Goal: Information Seeking & Learning: Learn about a topic

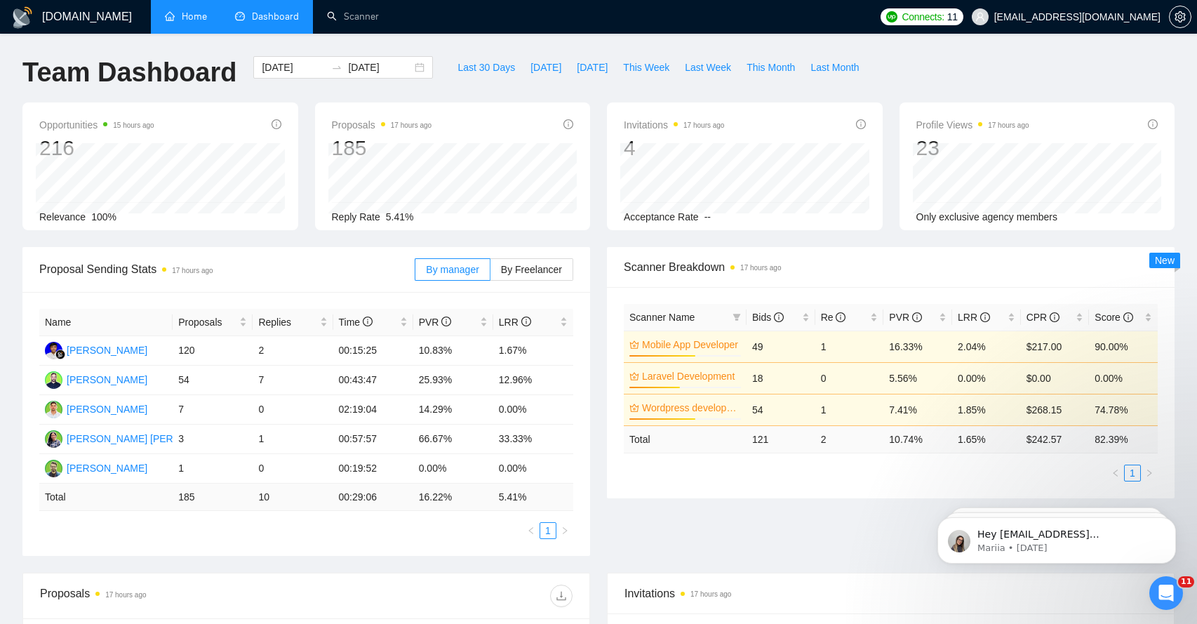
click at [194, 13] on link "Home" at bounding box center [186, 17] width 42 height 12
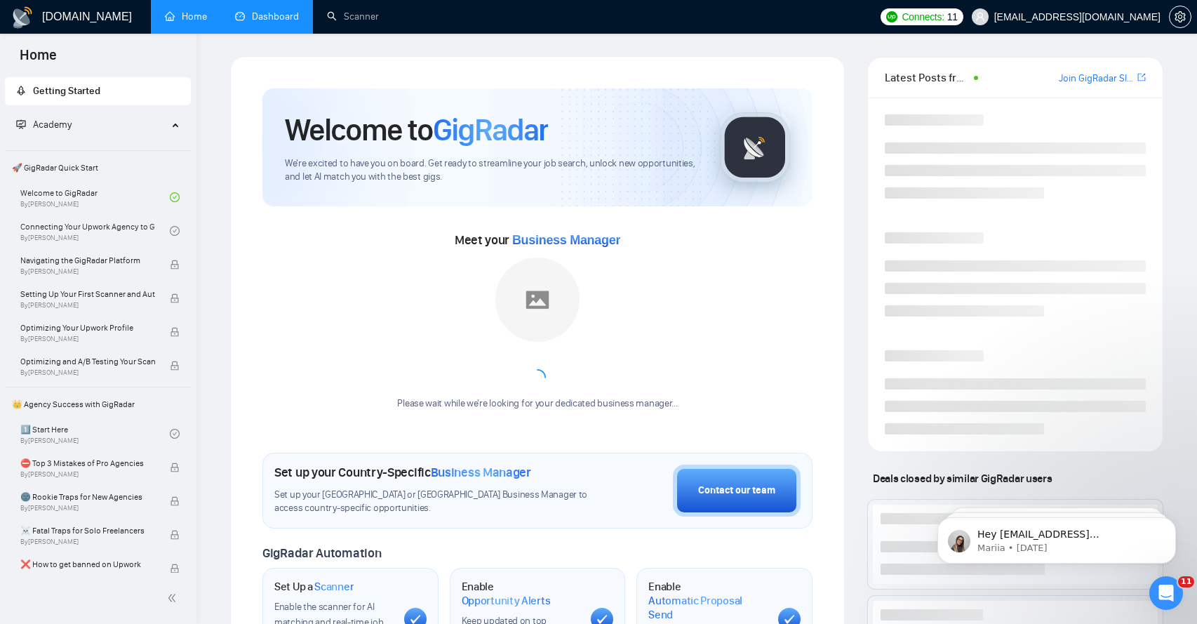
click at [255, 15] on link "Dashboard" at bounding box center [267, 17] width 64 height 12
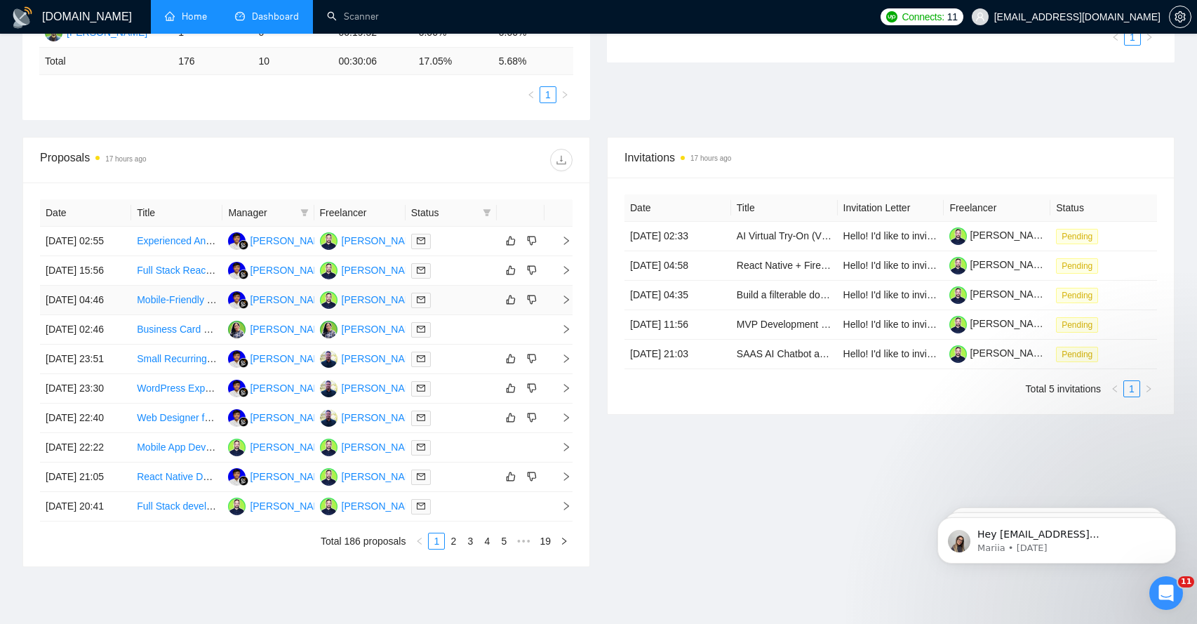
scroll to position [438, 0]
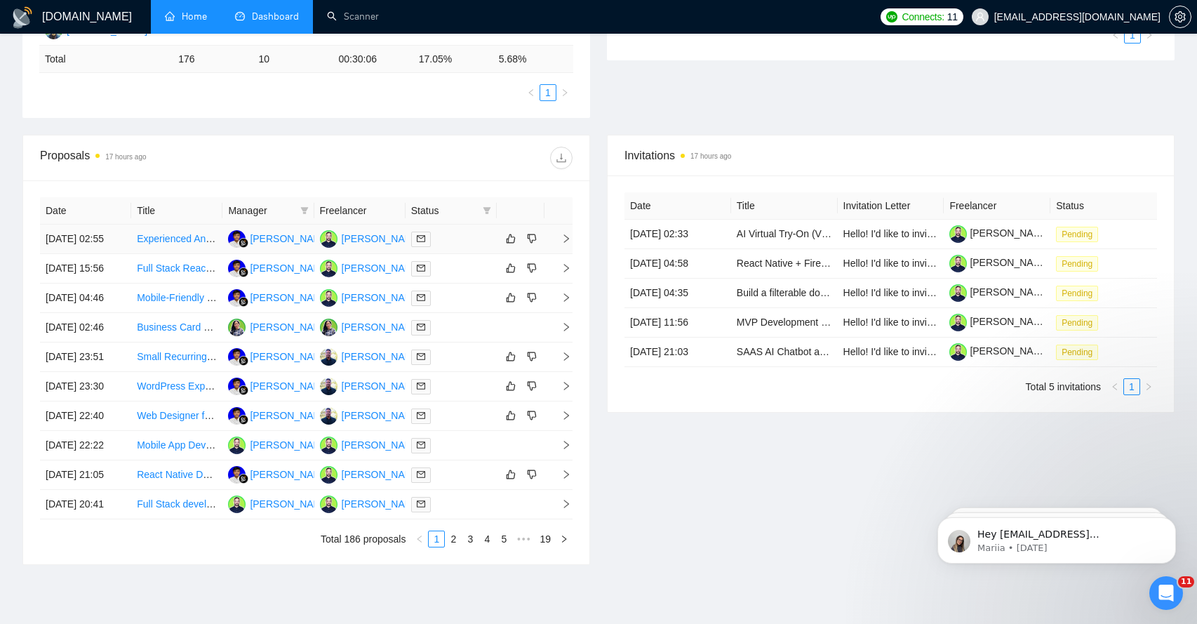
click at [565, 243] on icon "right" at bounding box center [566, 239] width 10 height 10
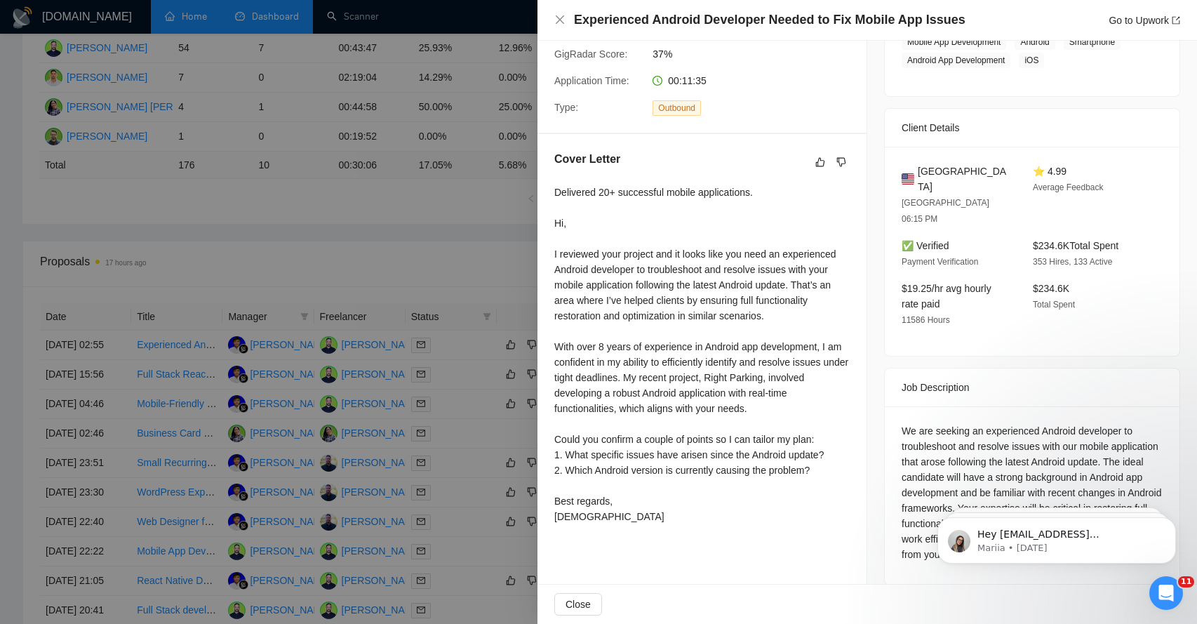
scroll to position [333, 0]
click at [620, 300] on div "Delivered 20+ successful mobile applications. Hi, I reviewed your project and i…" at bounding box center [701, 355] width 295 height 340
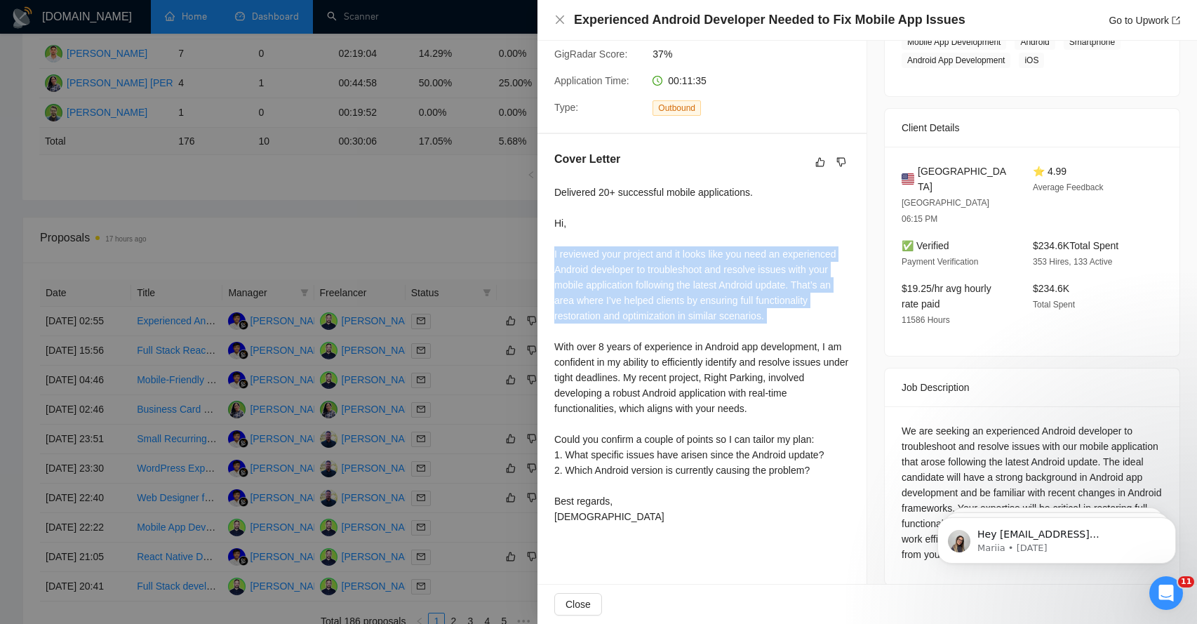
scroll to position [358, 0]
click at [629, 308] on div "Delivered 20+ successful mobile applications. Hi, I reviewed your project and i…" at bounding box center [701, 355] width 295 height 340
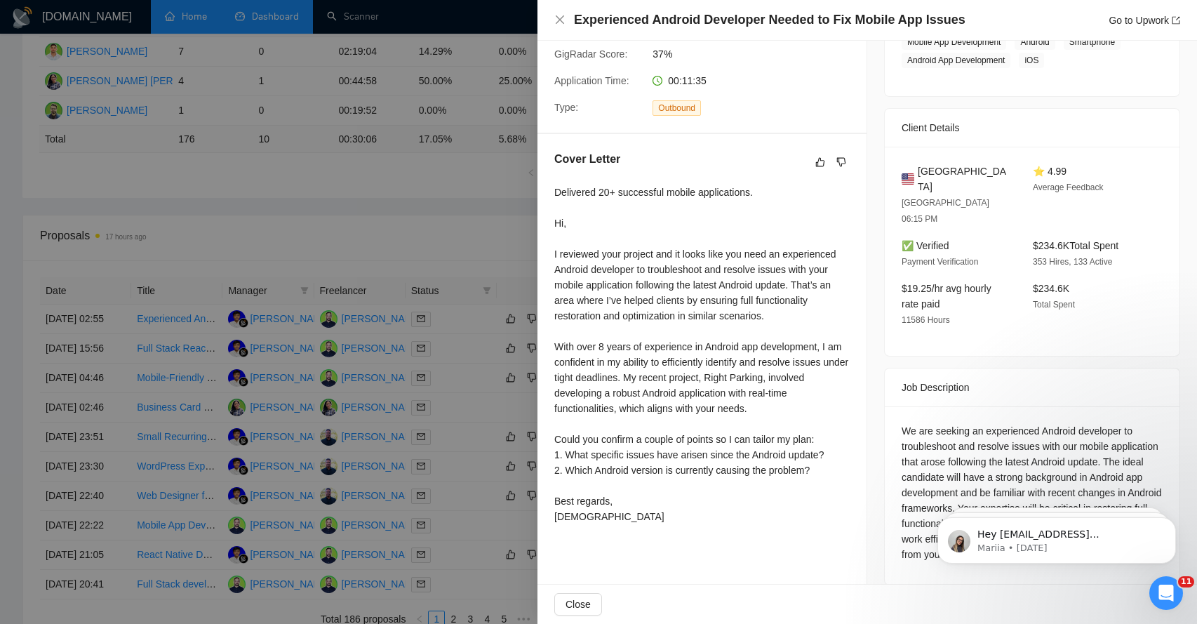
click at [629, 308] on div "Delivered 20+ successful mobile applications. Hi, I reviewed your project and i…" at bounding box center [701, 355] width 295 height 340
click at [631, 351] on div "Delivered 20+ successful mobile applications. Hi, I reviewed your project and i…" at bounding box center [701, 355] width 295 height 340
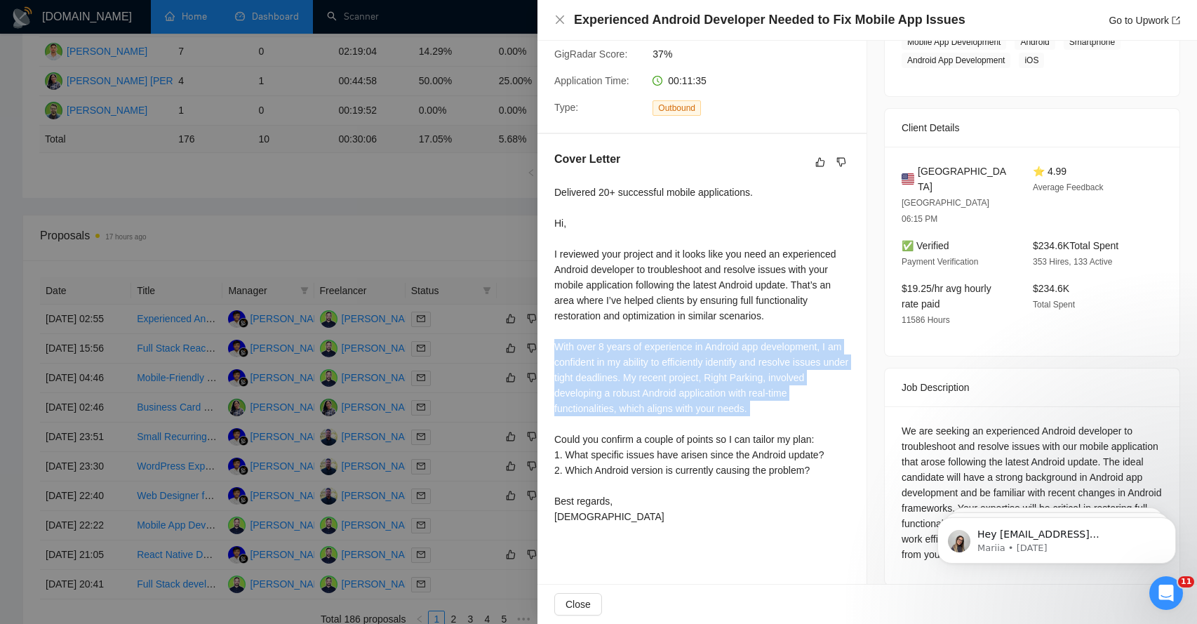
click at [631, 351] on div "Delivered 20+ successful mobile applications. Hi, I reviewed your project and i…" at bounding box center [701, 355] width 295 height 340
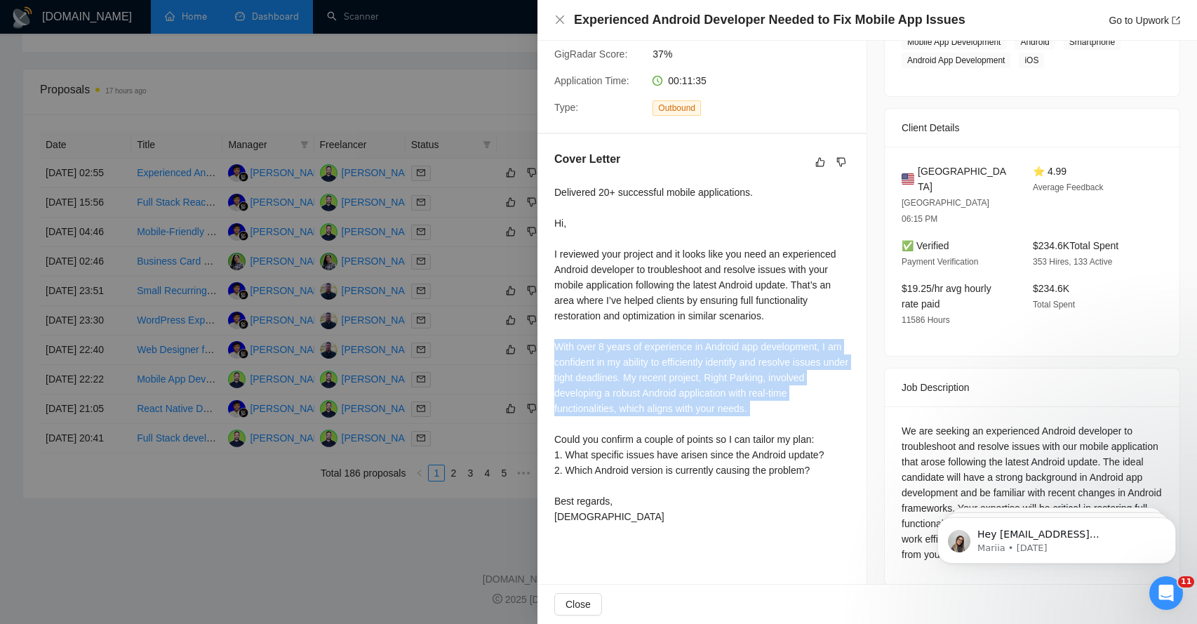
scroll to position [636, 0]
